Goal: Information Seeking & Learning: Stay updated

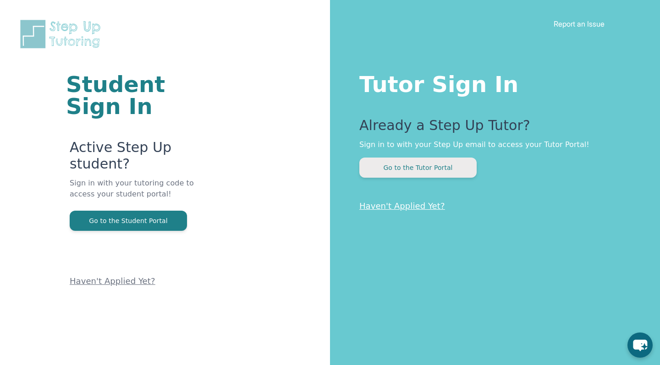
click at [441, 167] on button "Go to the Tutor Portal" at bounding box center [417, 168] width 117 height 20
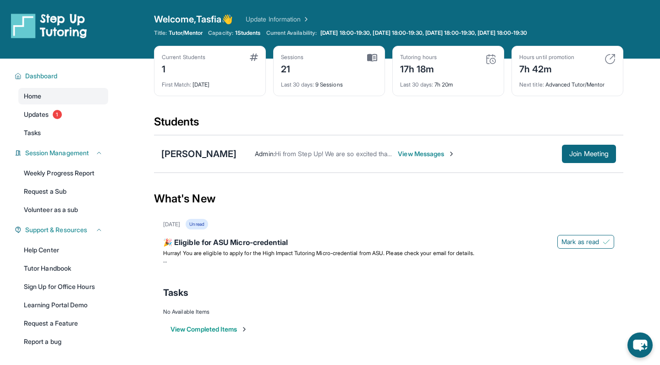
click at [52, 106] on div "Home Updates 1 Tasks" at bounding box center [63, 114] width 90 height 53
click at [52, 109] on link "Updates 1" at bounding box center [63, 114] width 90 height 17
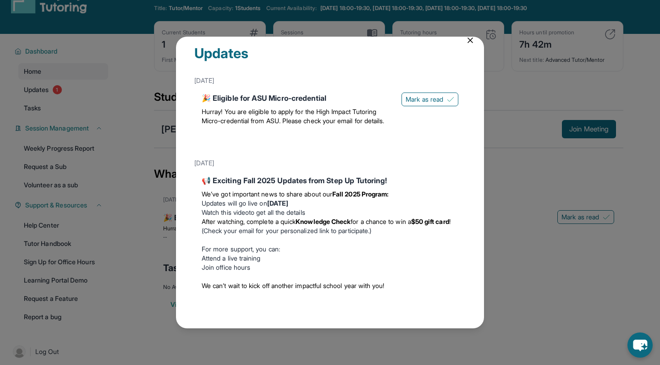
scroll to position [27, 0]
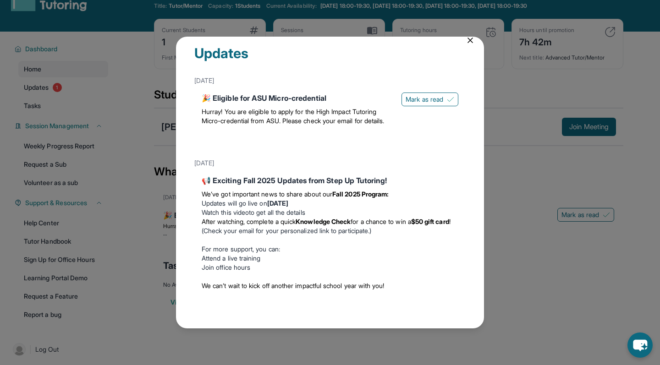
click at [129, 247] on div "Updates [DATE] 🎉 Eligible for ASU Micro-credential Hurray! You are eligible to …" at bounding box center [330, 182] width 660 height 365
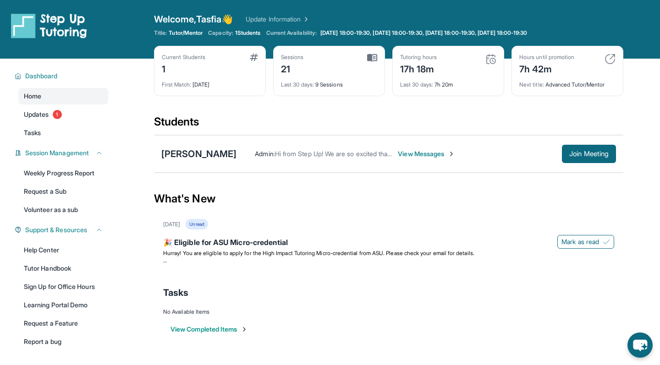
scroll to position [0, 0]
click at [101, 185] on link "Request a Sub" at bounding box center [63, 191] width 90 height 17
click at [68, 213] on link "Volunteer as a sub" at bounding box center [63, 210] width 90 height 17
click at [572, 240] on span "Mark as read" at bounding box center [581, 241] width 38 height 9
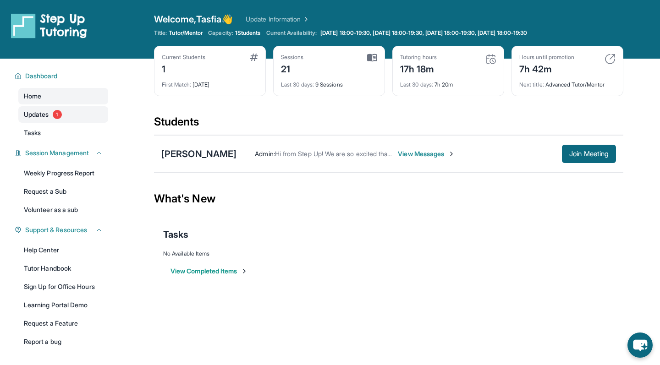
click at [38, 113] on span "Updates" at bounding box center [36, 114] width 25 height 9
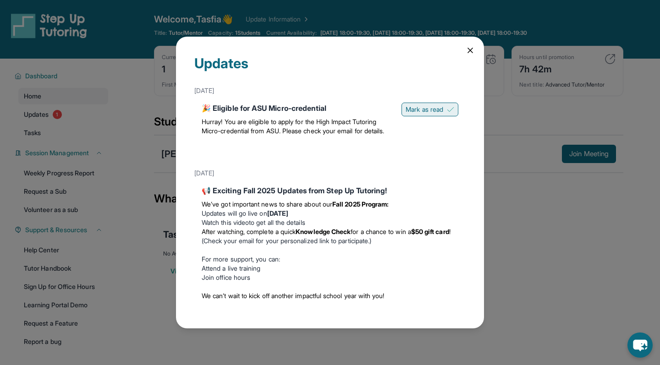
click at [422, 115] on button "Mark as read" at bounding box center [430, 110] width 57 height 14
click at [568, 226] on div "Updates [DATE] 🎉 Eligible for ASU Micro-credential Hurray! You are eligible to …" at bounding box center [330, 182] width 660 height 365
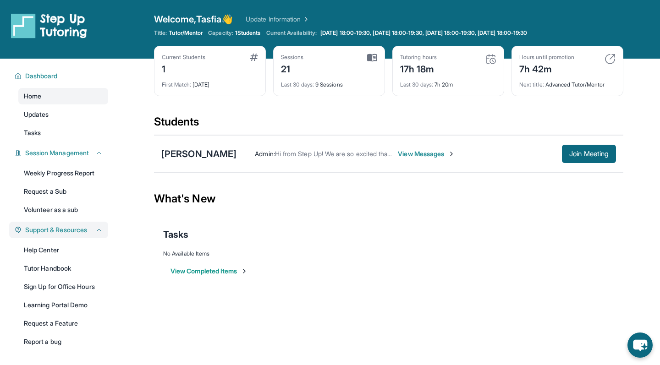
scroll to position [38, 0]
